Goal: Information Seeking & Learning: Learn about a topic

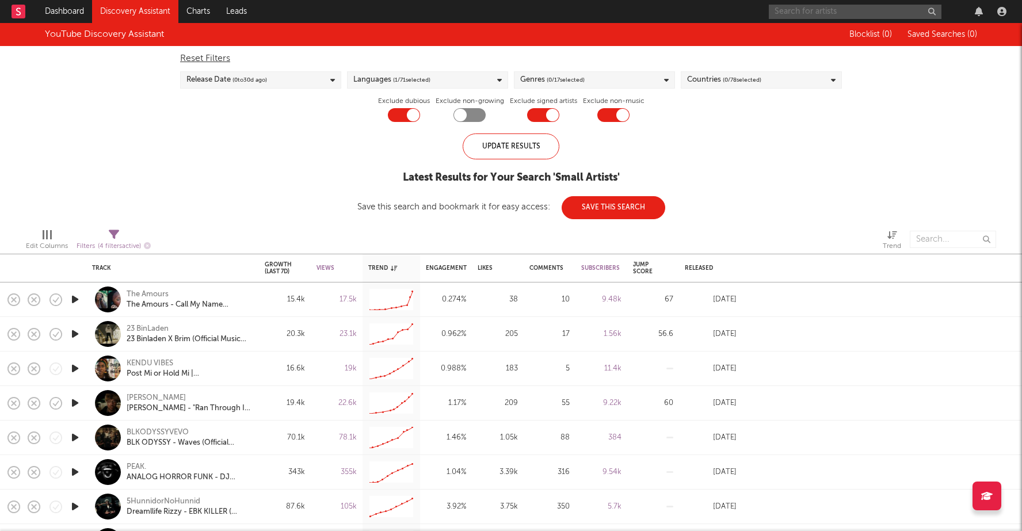
click at [835, 7] on input "text" at bounding box center [855, 12] width 173 height 14
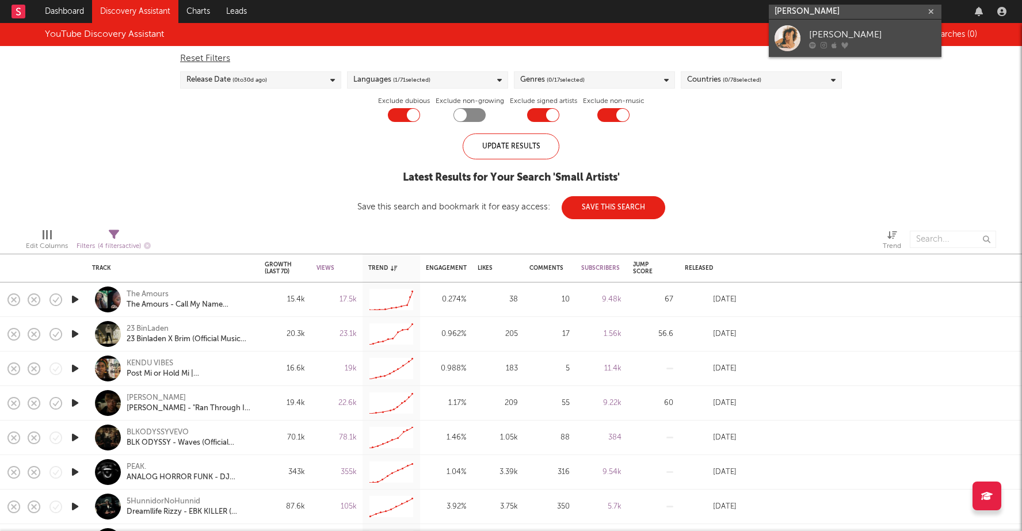
type input "[PERSON_NAME]"
click at [844, 37] on div "[PERSON_NAME]" at bounding box center [872, 35] width 127 height 14
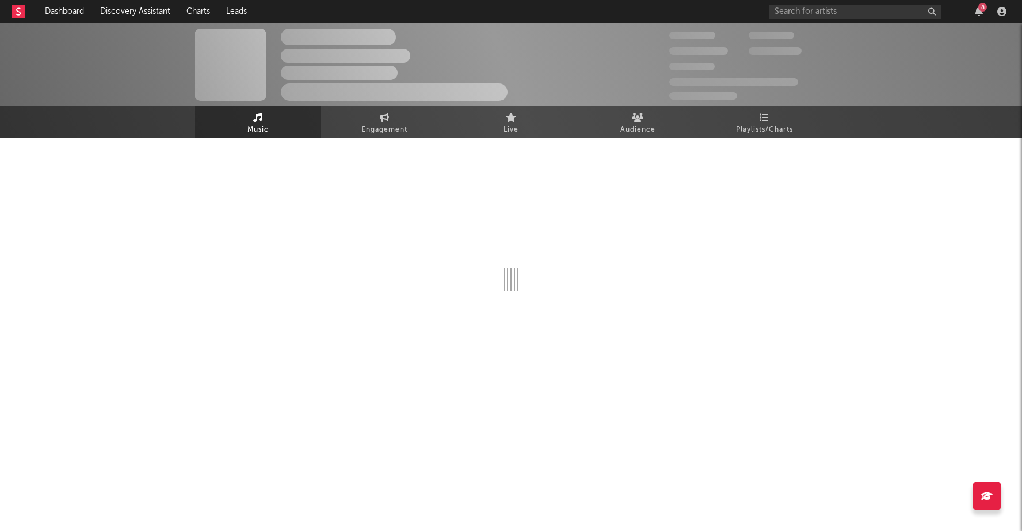
select select "6m"
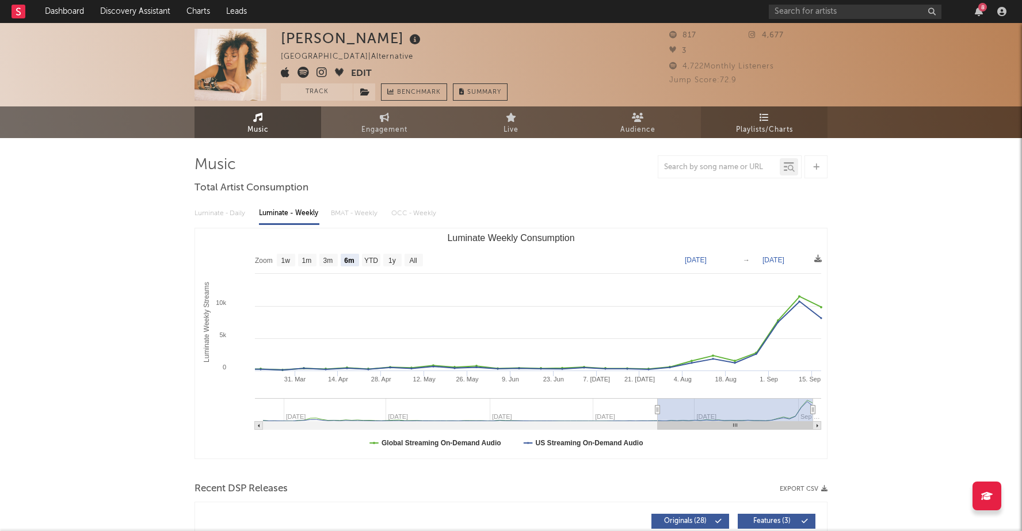
click at [754, 120] on link "Playlists/Charts" at bounding box center [764, 122] width 127 height 32
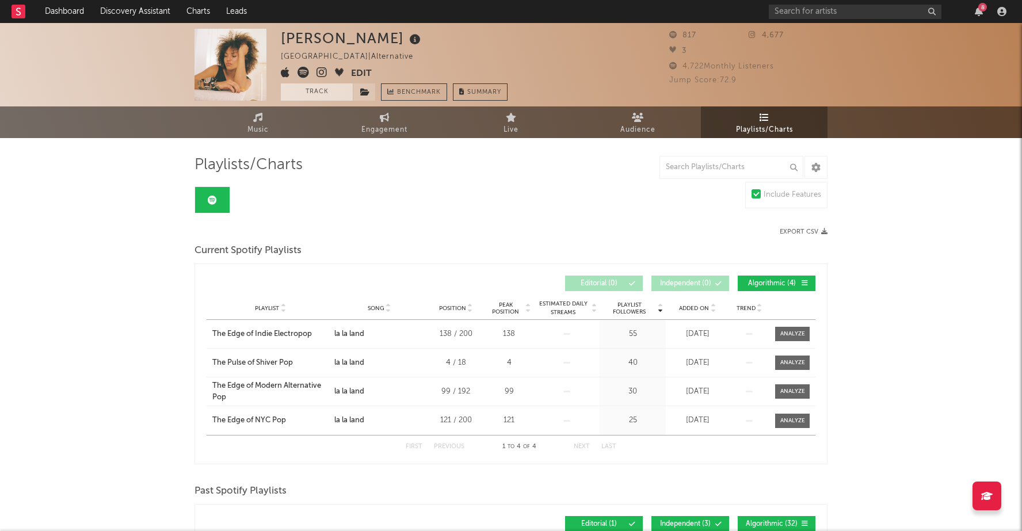
click at [308, 88] on button "Track" at bounding box center [317, 91] width 72 height 17
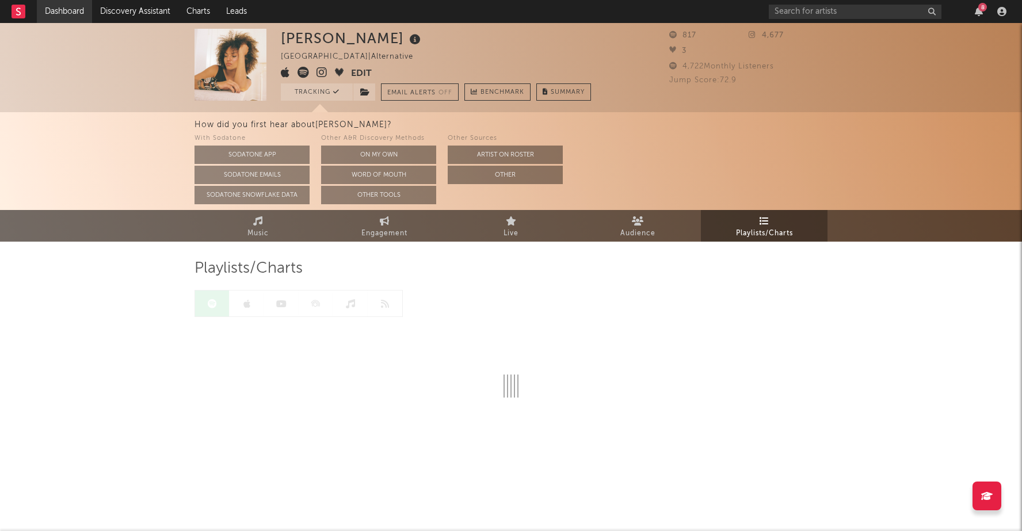
click at [68, 13] on link "Dashboard" at bounding box center [64, 11] width 55 height 23
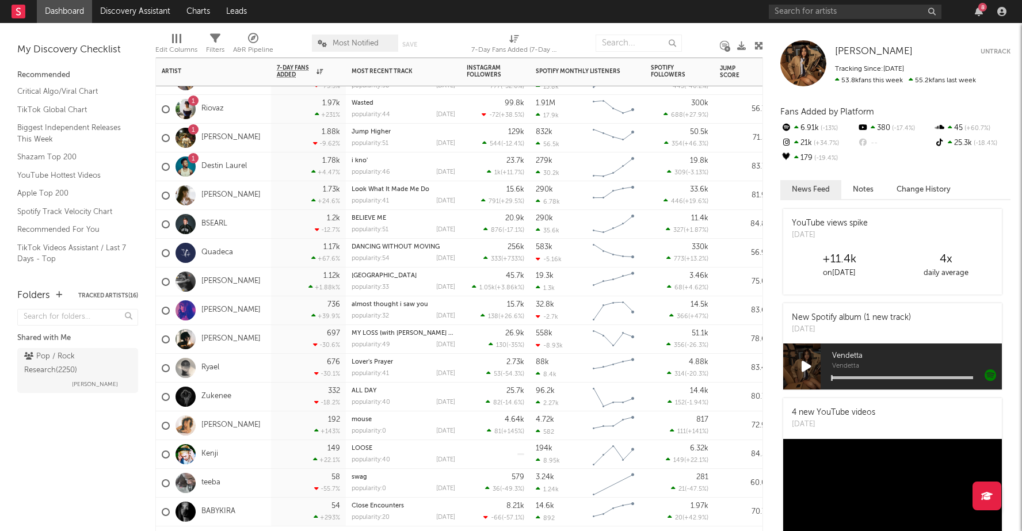
click at [268, 424] on div "[PERSON_NAME]" at bounding box center [213, 425] width 115 height 29
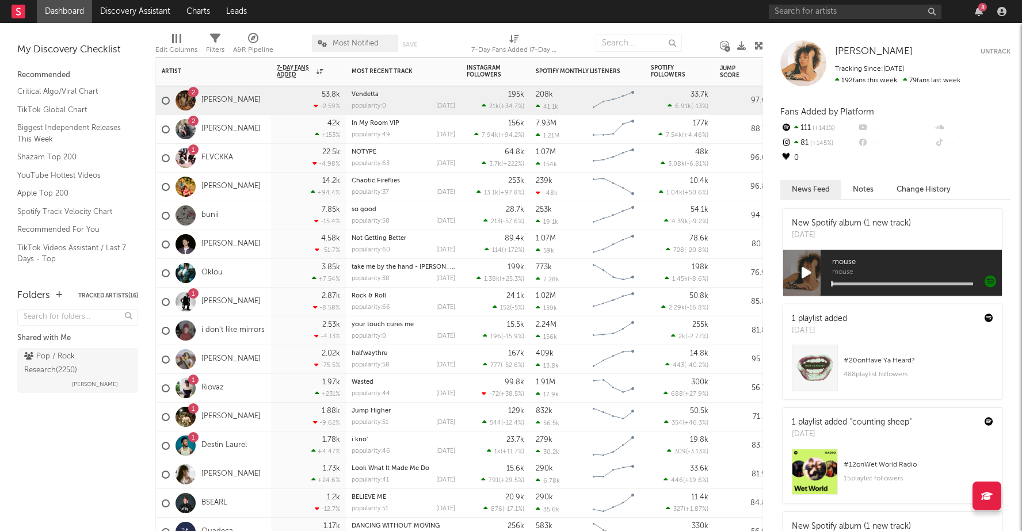
click at [257, 106] on div "2 [PERSON_NAME]" at bounding box center [213, 100] width 115 height 29
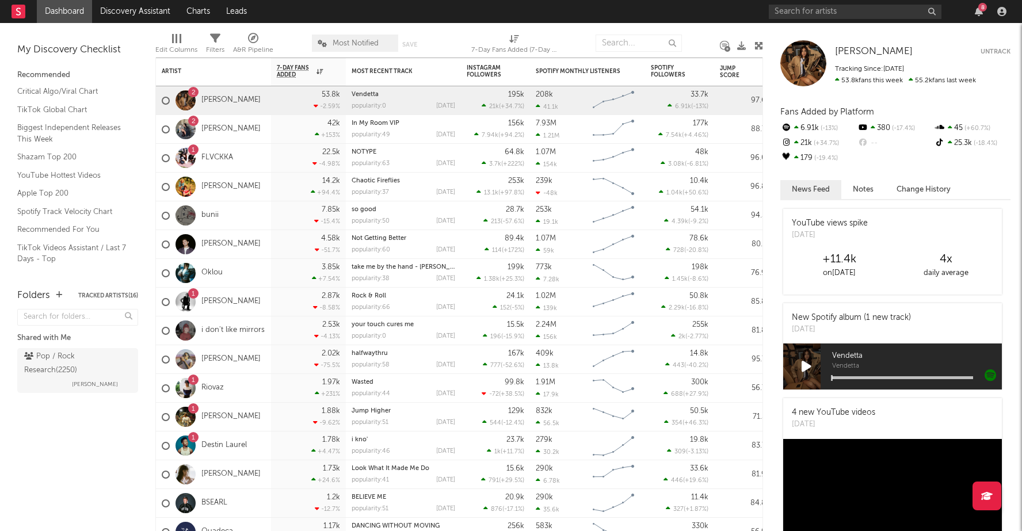
click at [901, 186] on button "Change History" at bounding box center [923, 189] width 77 height 19
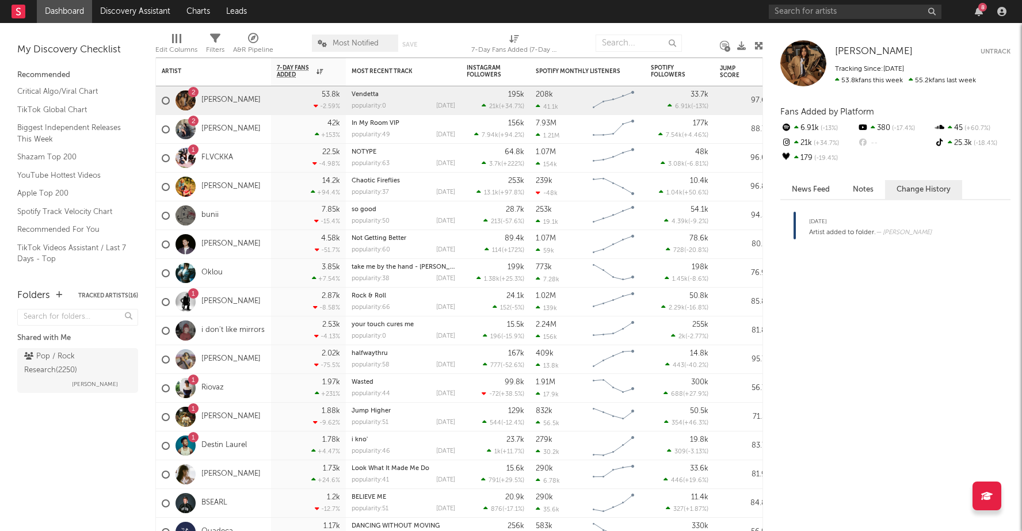
click at [811, 193] on button "News Feed" at bounding box center [810, 189] width 61 height 19
